Goal: Information Seeking & Learning: Find specific fact

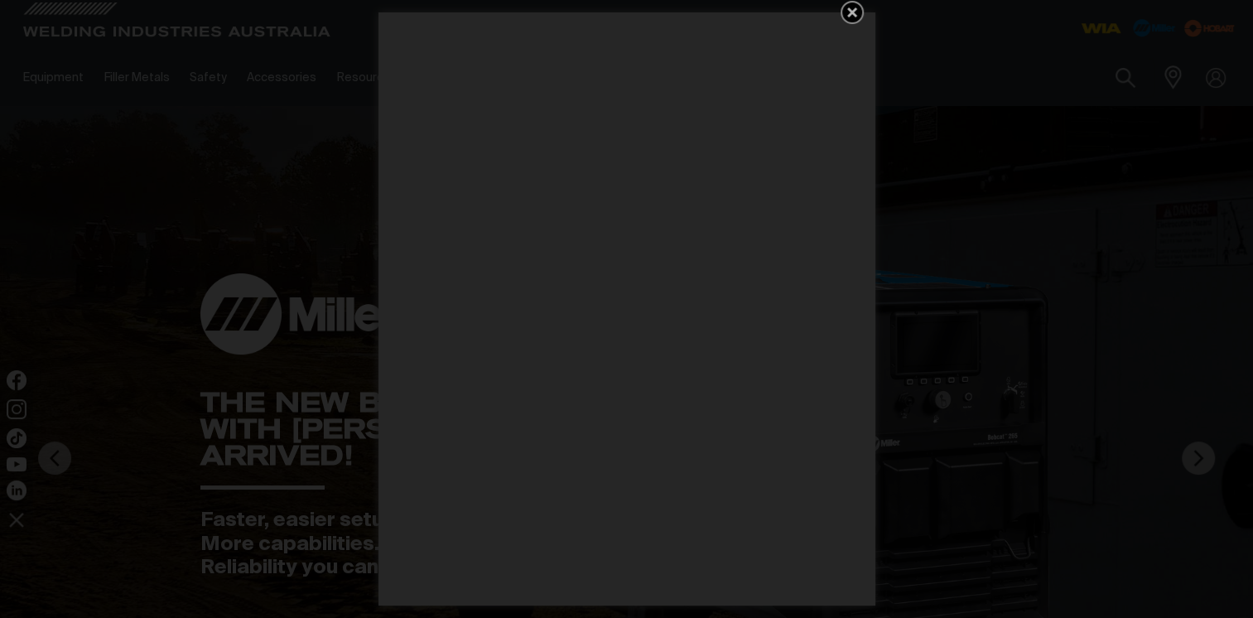
click at [847, 11] on icon "Get 5 WIA Welding Guides Free!" at bounding box center [852, 12] width 20 height 20
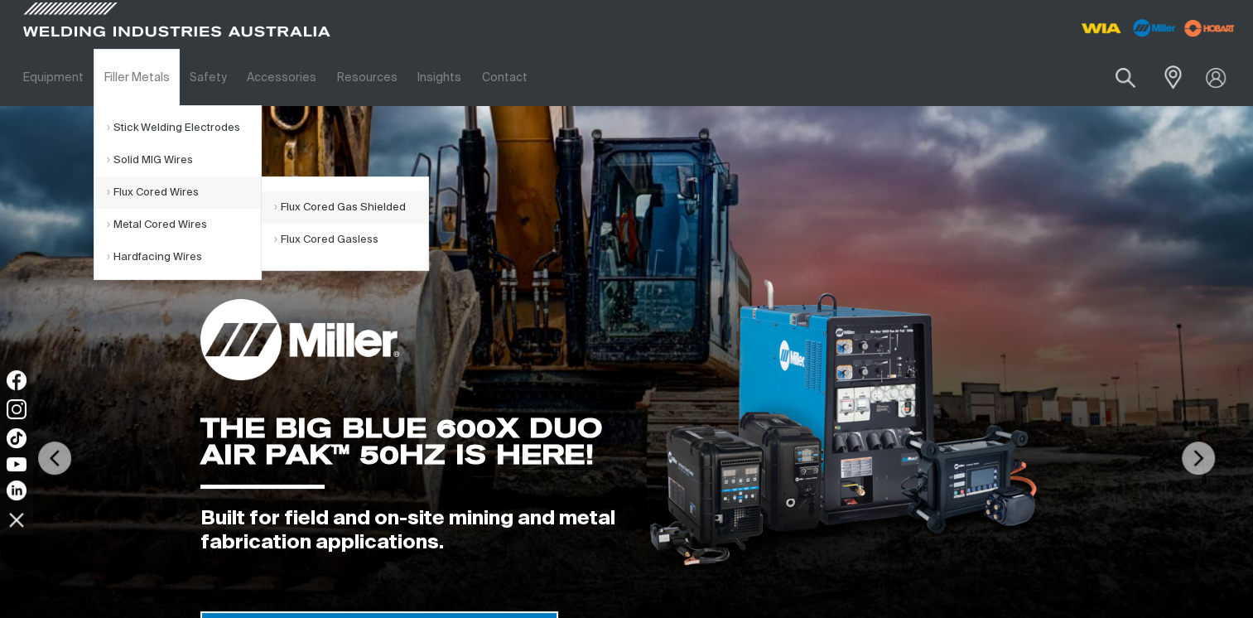
click at [361, 210] on link "Flux Cored Gas Shielded" at bounding box center [351, 207] width 154 height 32
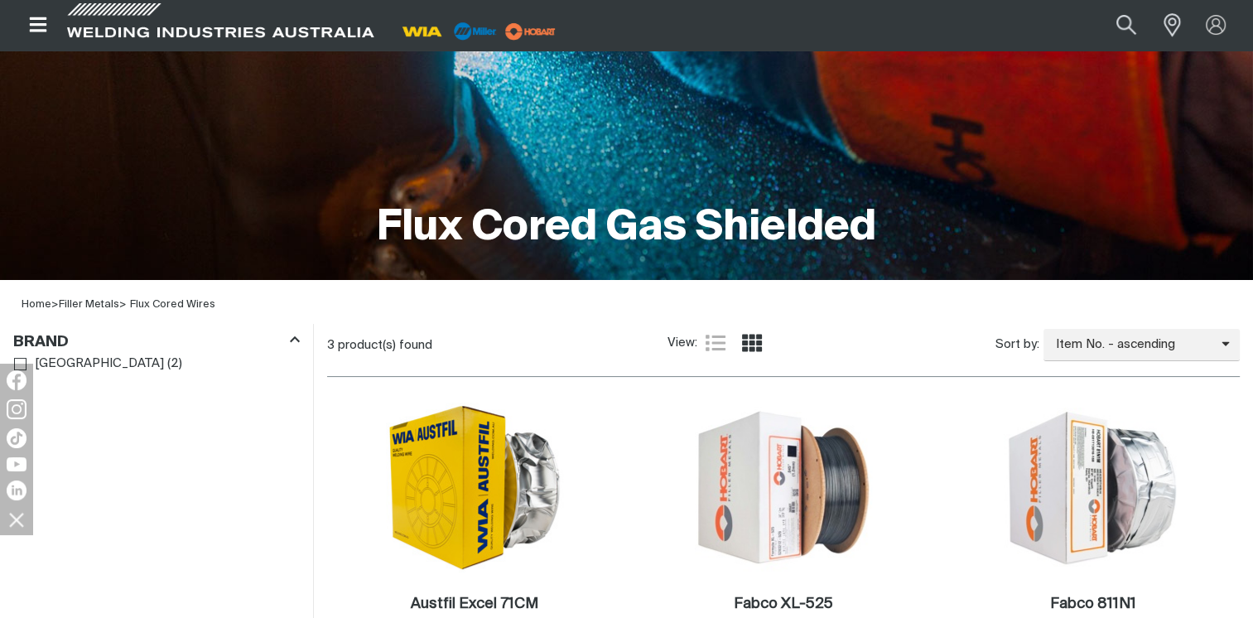
scroll to position [489, 0]
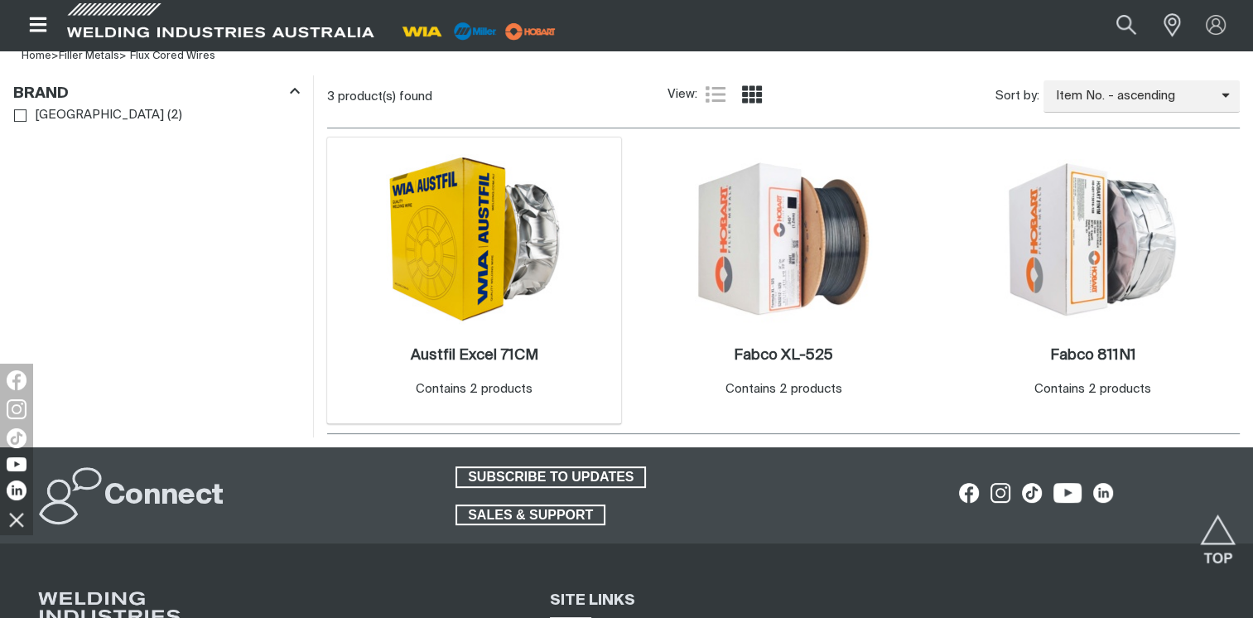
click at [423, 392] on div "Contains 2 products" at bounding box center [474, 389] width 117 height 19
click at [470, 290] on img at bounding box center [474, 239] width 177 height 170
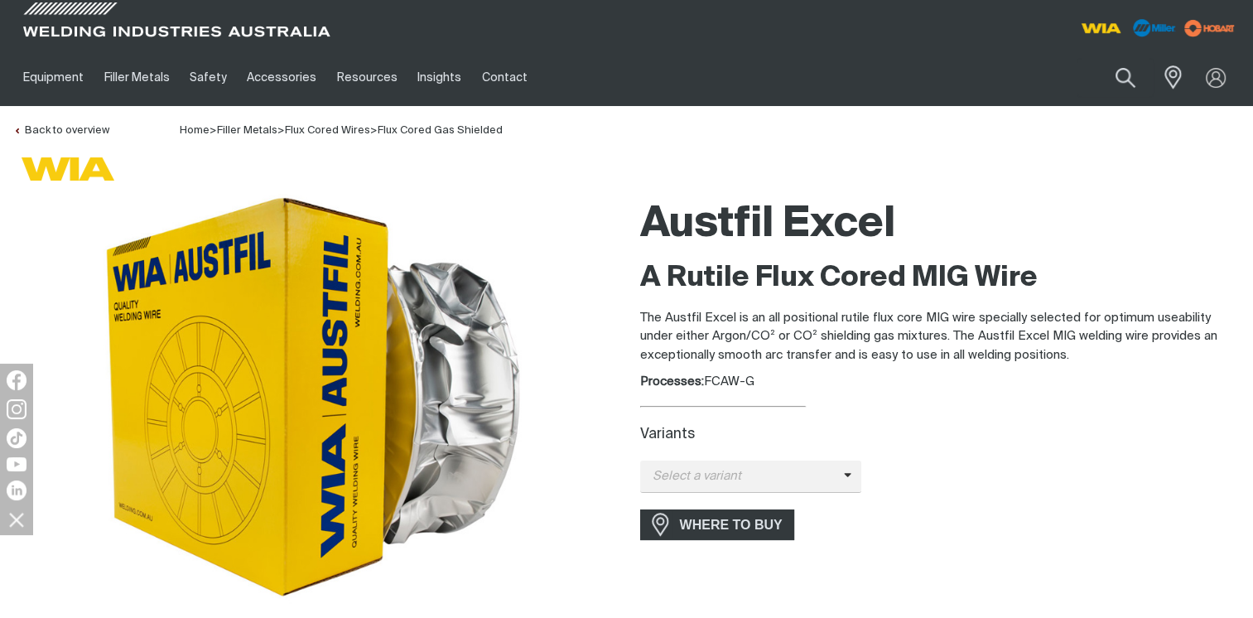
click at [732, 430] on div "Variants" at bounding box center [940, 435] width 601 height 17
click at [783, 480] on span "Select a variant" at bounding box center [742, 476] width 204 height 19
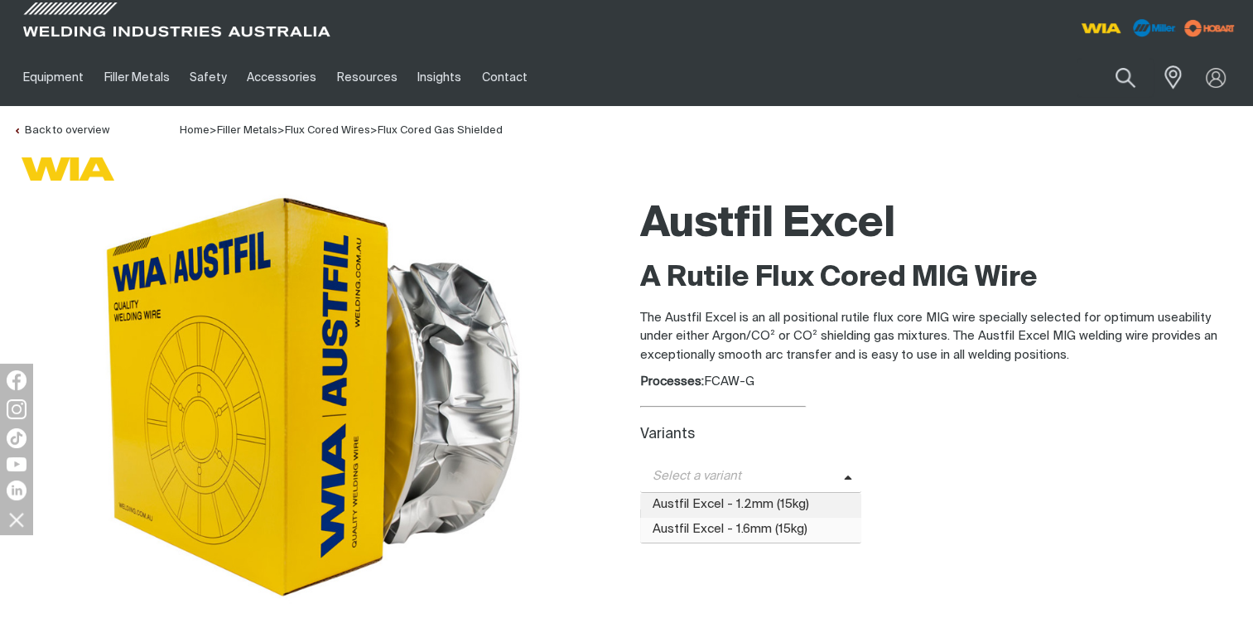
click at [712, 526] on span "Austfil Excel - 1.6mm (15kg)" at bounding box center [751, 530] width 222 height 25
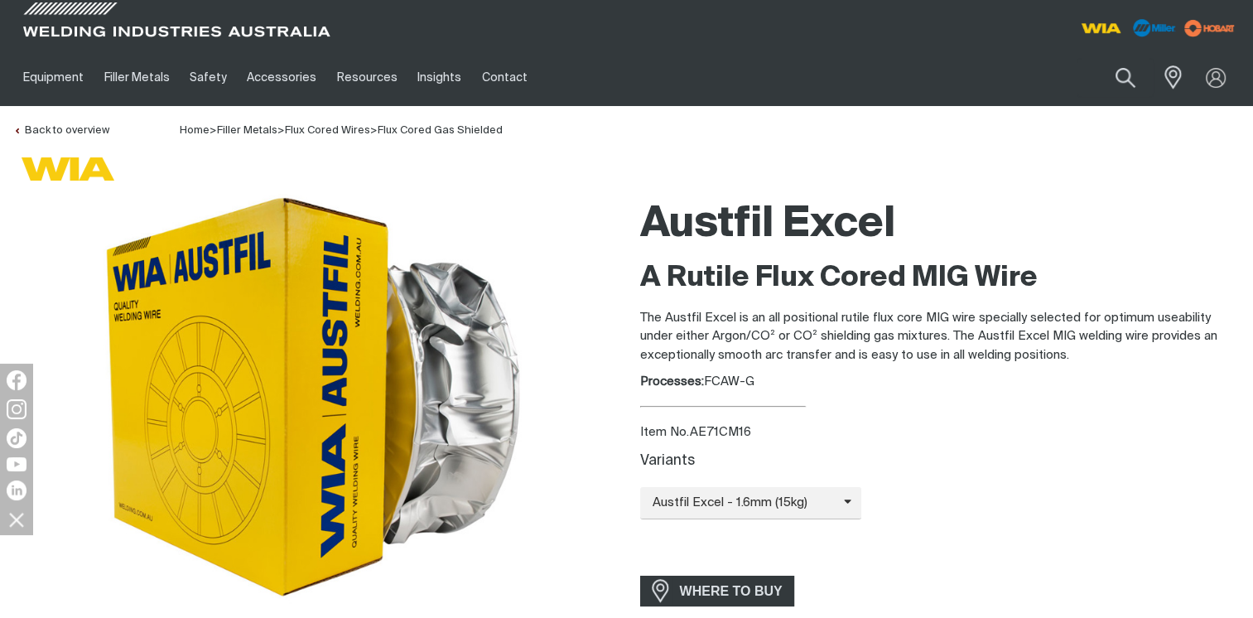
click at [263, 405] on img at bounding box center [313, 397] width 431 height 414
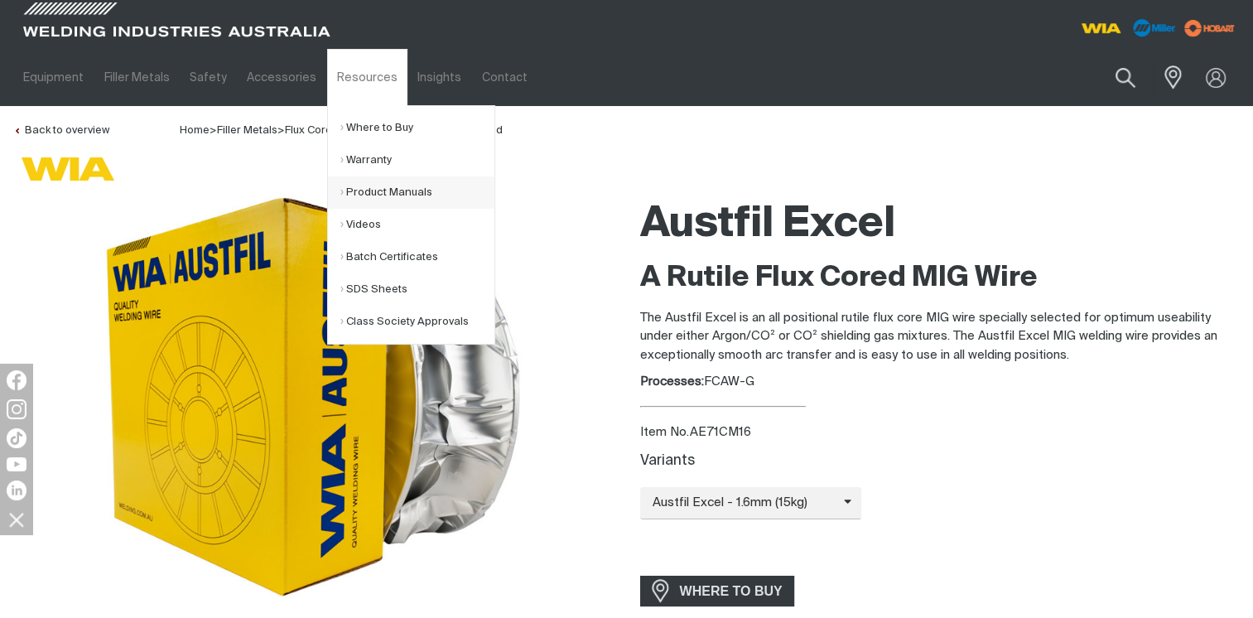
click at [362, 191] on link "Product Manuals" at bounding box center [417, 192] width 154 height 32
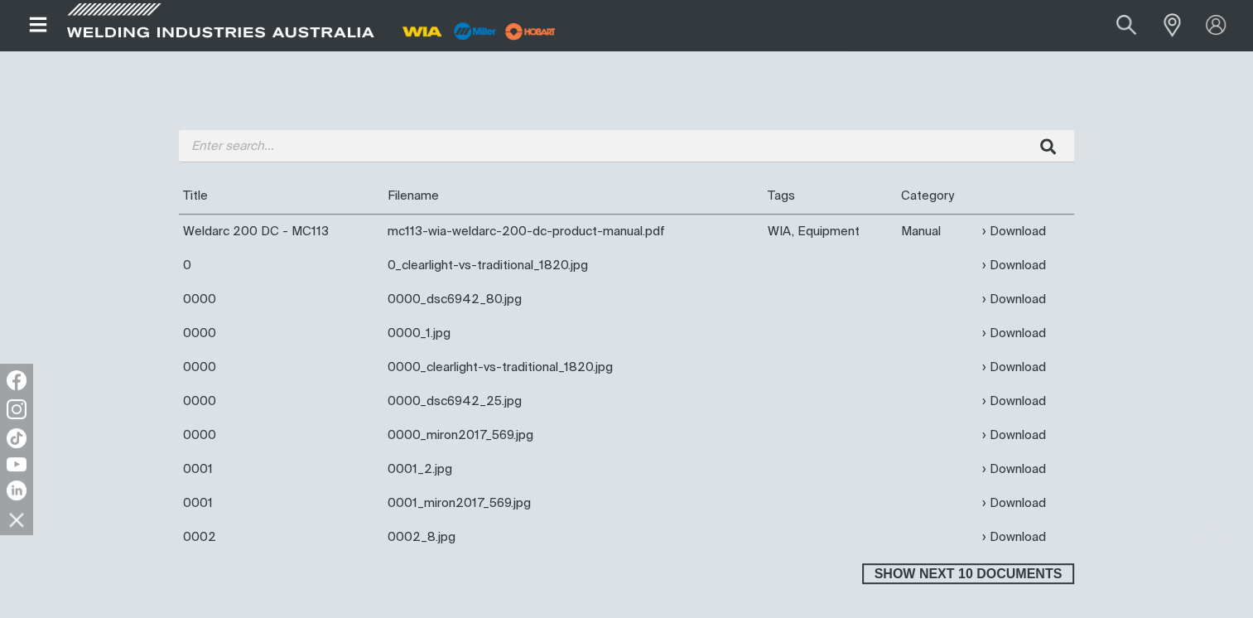
scroll to position [497, 0]
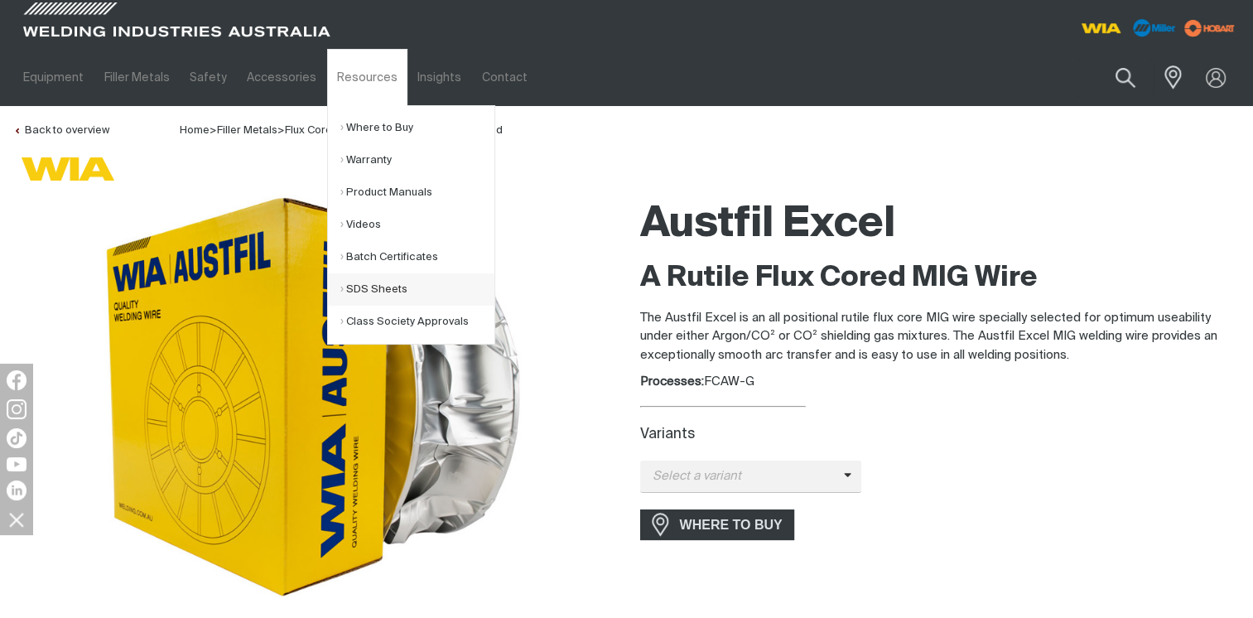
click at [359, 288] on link "SDS Sheets" at bounding box center [417, 289] width 154 height 32
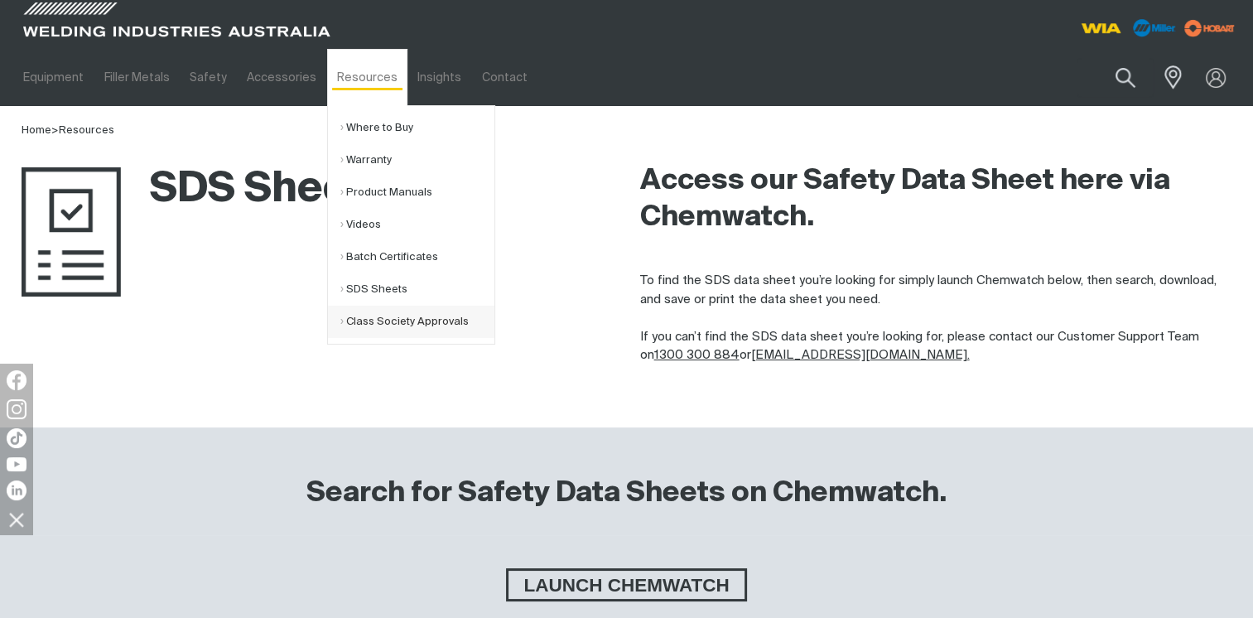
click at [371, 321] on link "Class Society Approvals" at bounding box center [417, 322] width 154 height 32
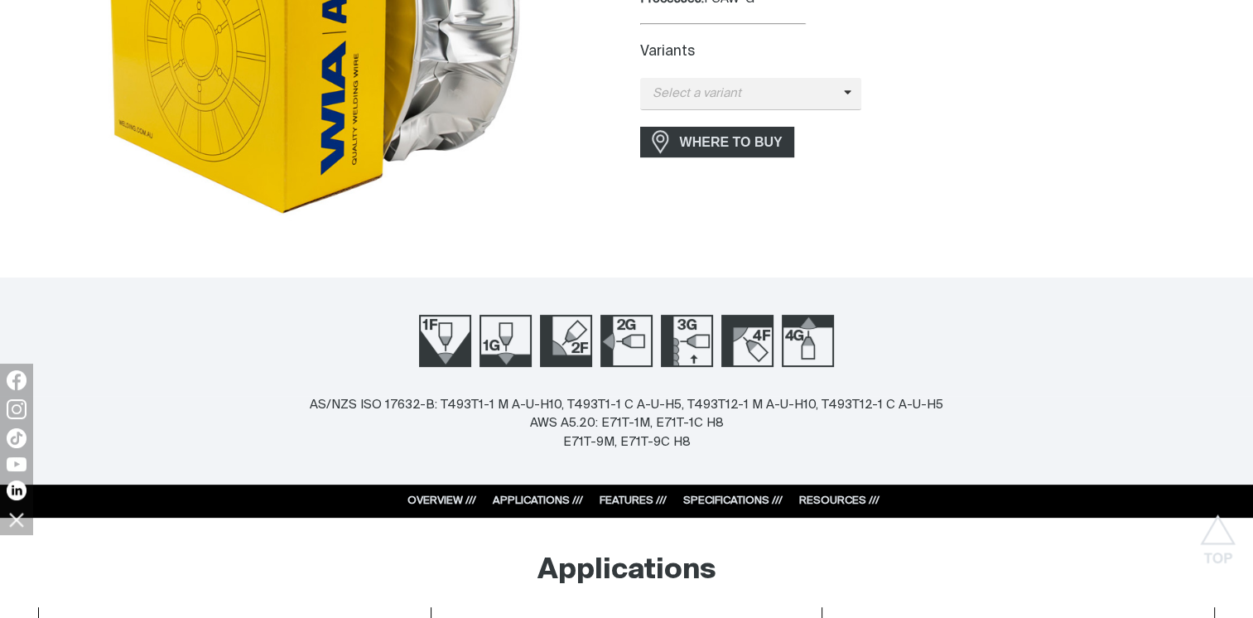
scroll to position [414, 0]
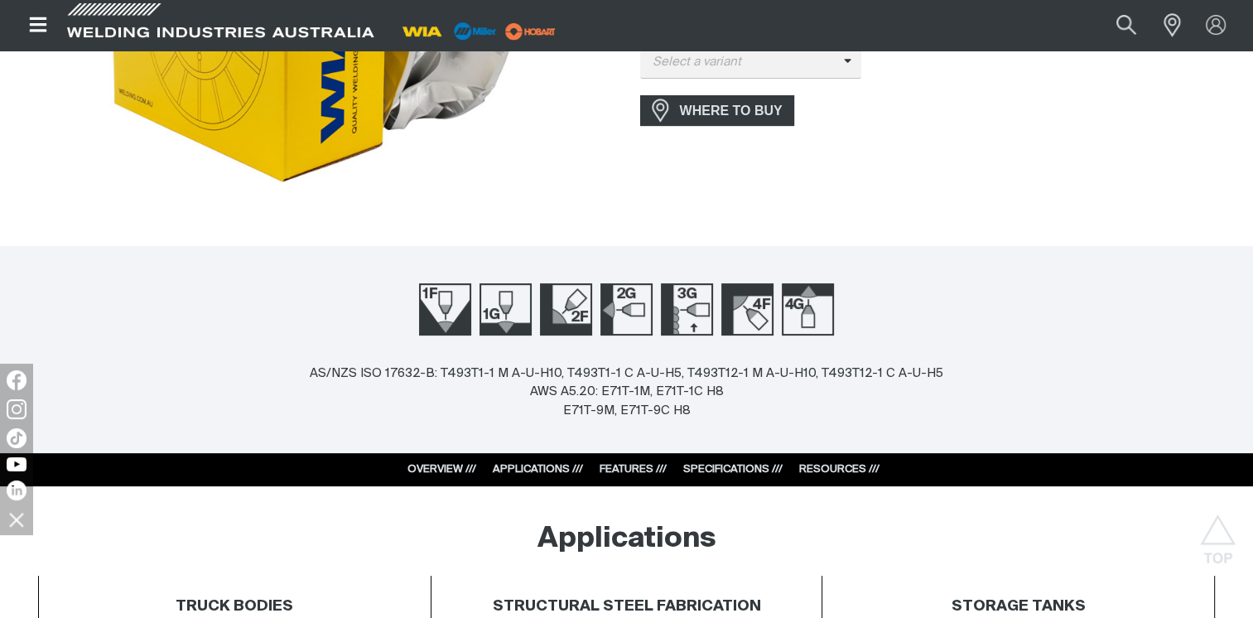
click at [722, 468] on link "SPECIFICATIONS ///" at bounding box center [732, 469] width 99 height 11
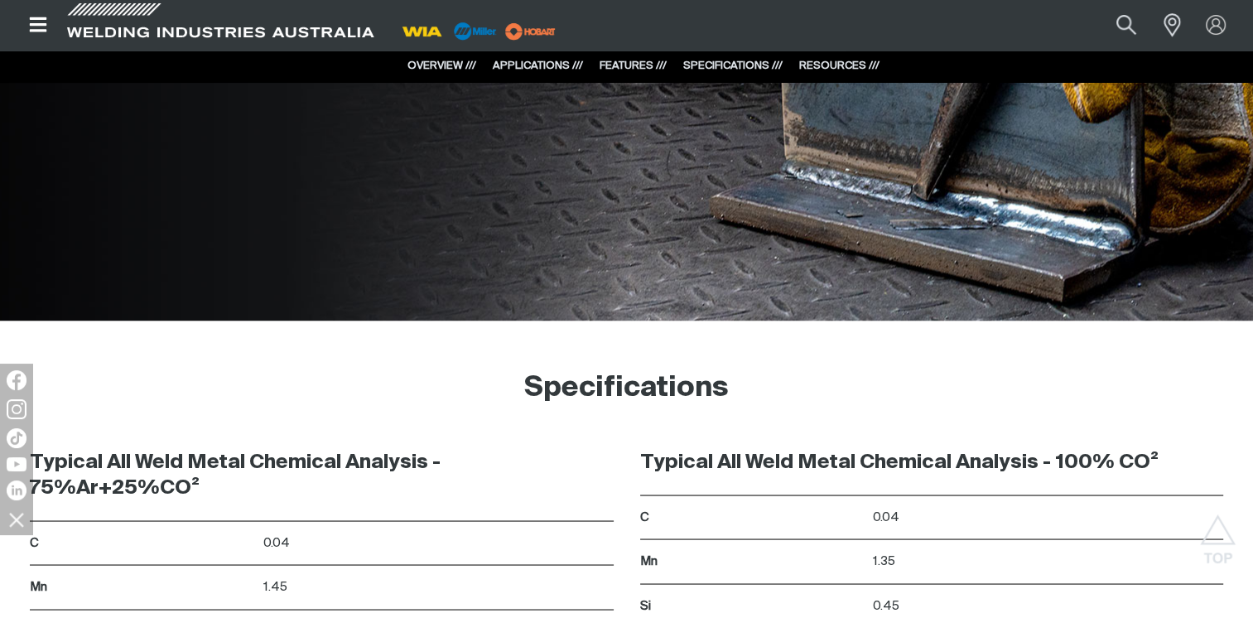
scroll to position [3133, 0]
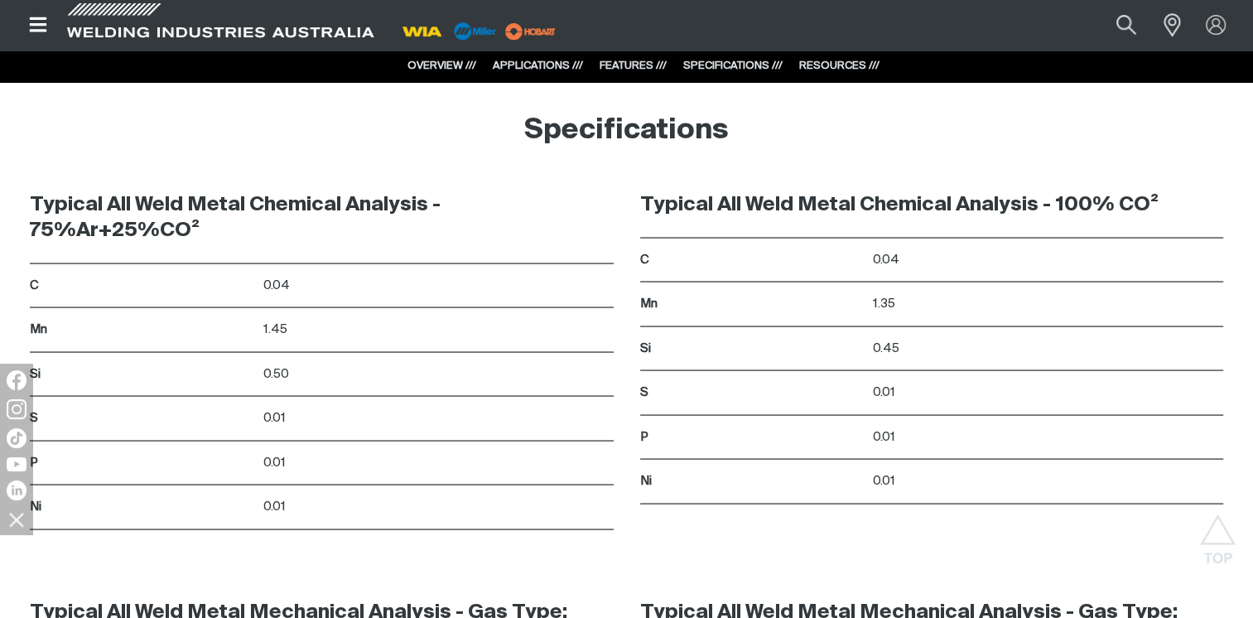
click at [832, 62] on link "RESOURCES ///" at bounding box center [839, 65] width 80 height 11
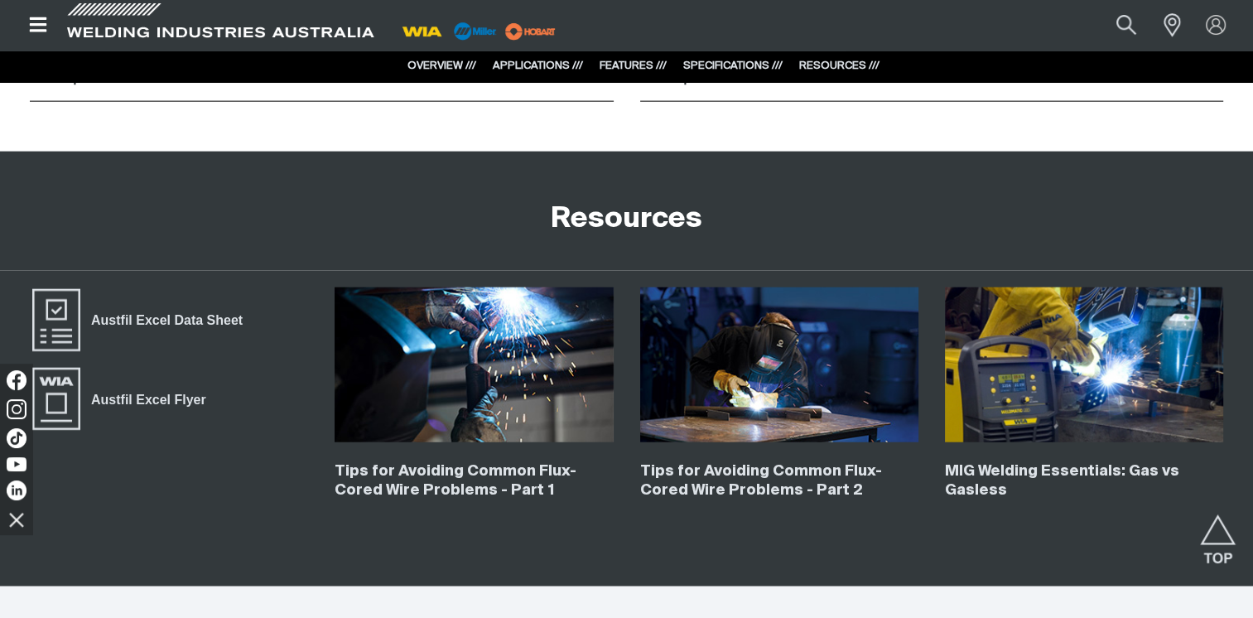
scroll to position [3947, 0]
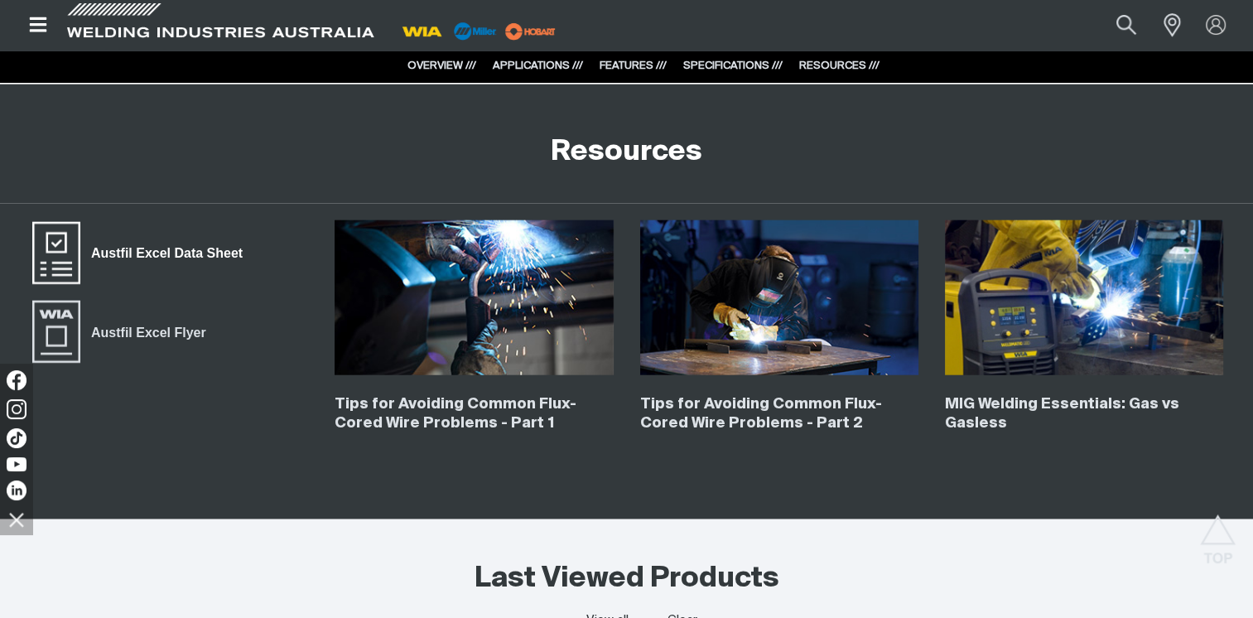
click at [123, 253] on span "Austfil Excel Data Sheet" at bounding box center [166, 254] width 173 height 22
click at [1123, 23] on button "Search products" at bounding box center [1126, 24] width 67 height 45
click at [998, 25] on input "Search" at bounding box center [1026, 25] width 255 height 36
type input "e71t-1"
click at [1098, 7] on button "Search products" at bounding box center [1126, 25] width 56 height 37
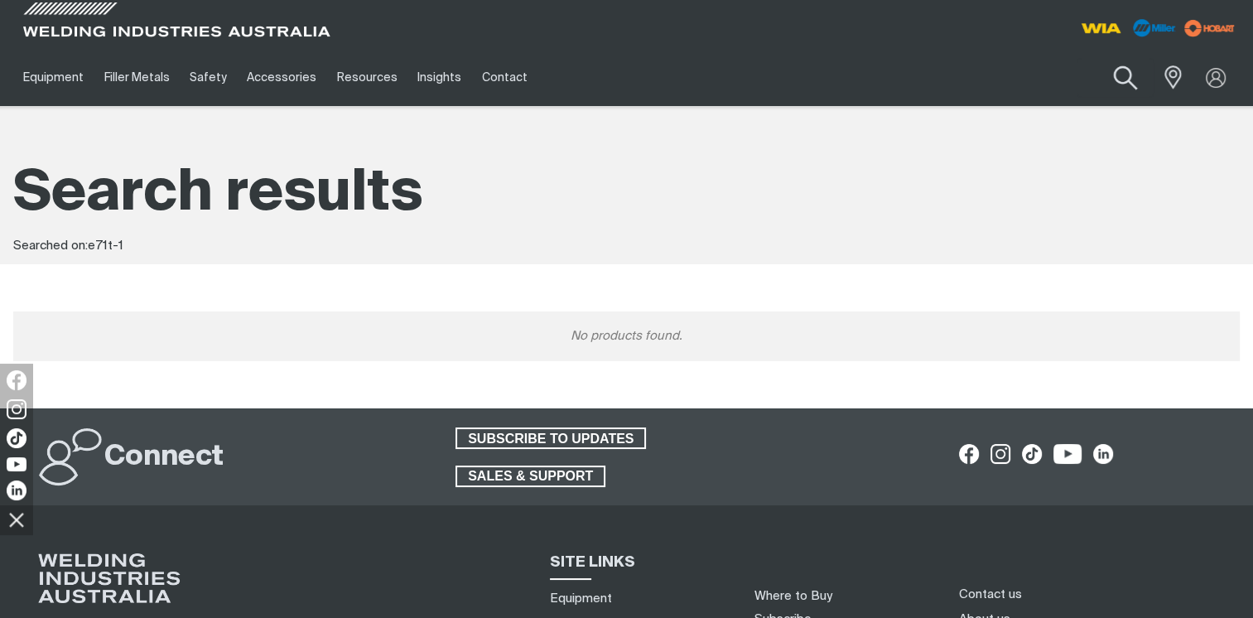
click at [1119, 70] on button "Search products" at bounding box center [1126, 78] width 67 height 47
click at [947, 80] on input "e71t-1" at bounding box center [1025, 77] width 255 height 37
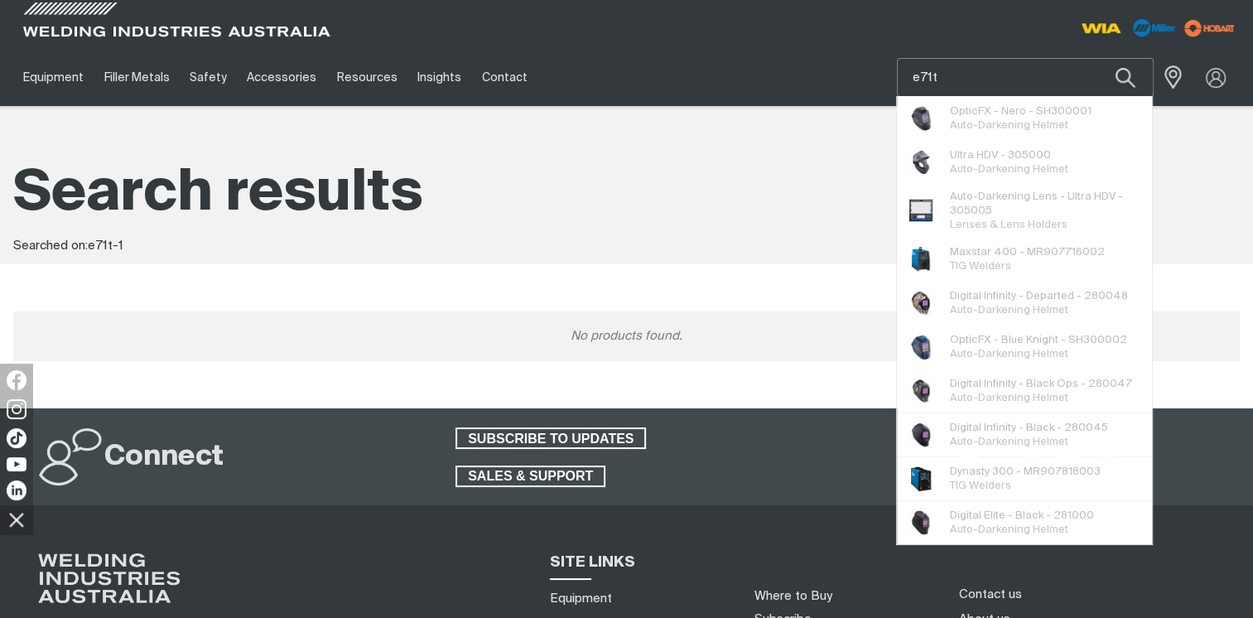
type input "e71t"
click at [1098, 58] on button "Search products" at bounding box center [1126, 77] width 56 height 39
